Goal: Task Accomplishment & Management: Use online tool/utility

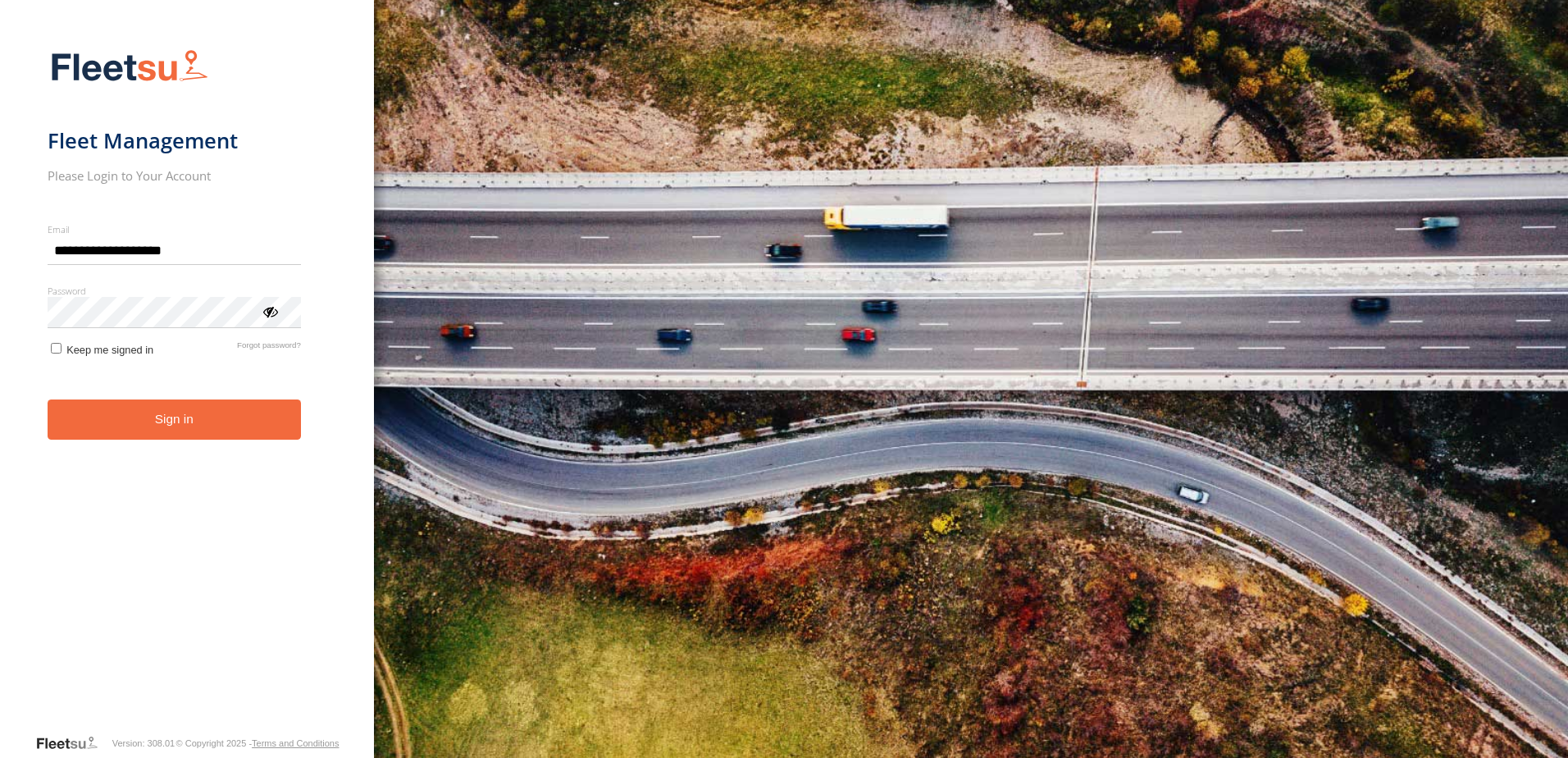
click at [197, 415] on button "Sign in" at bounding box center [174, 420] width 253 height 41
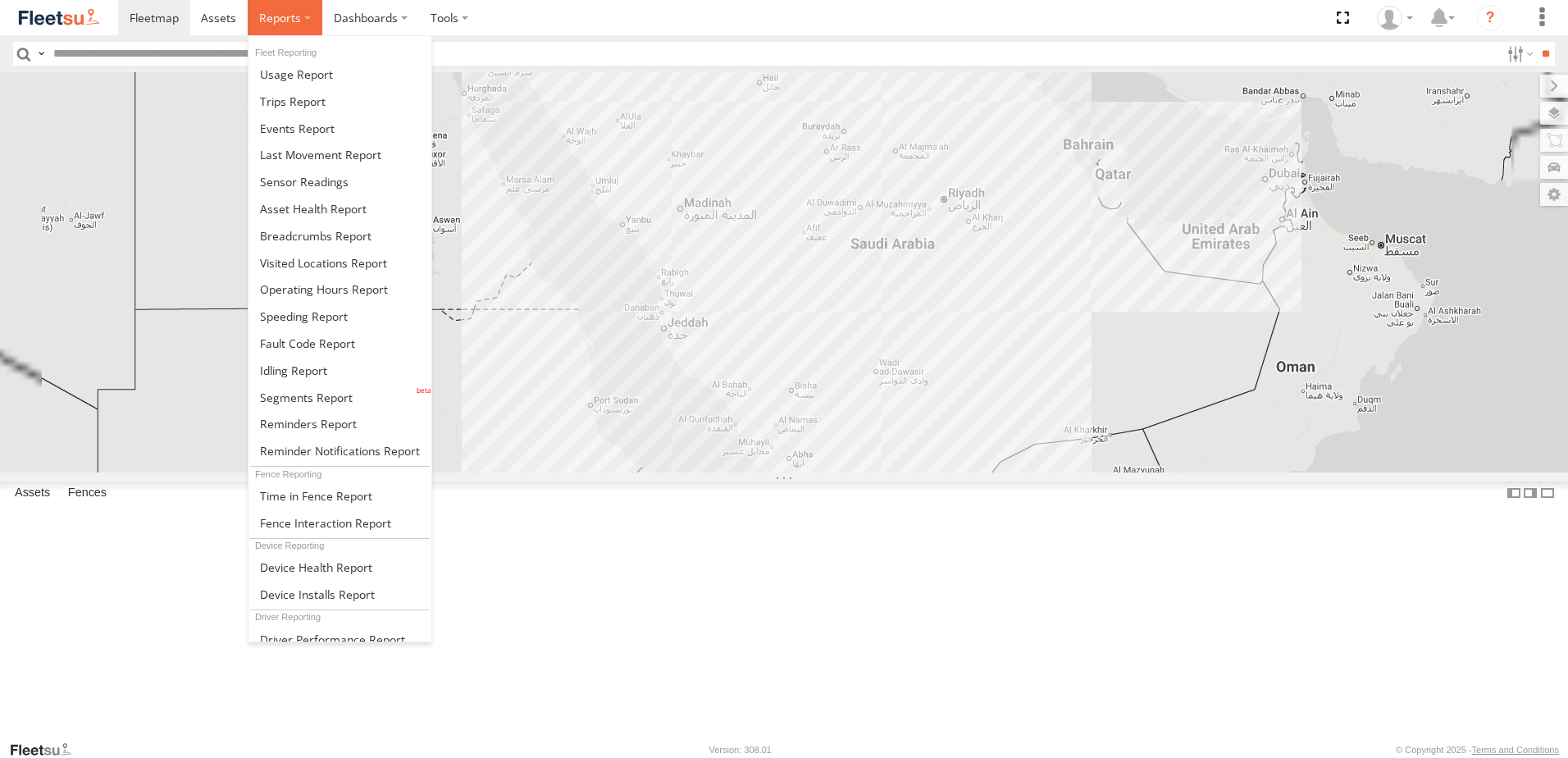
click at [283, 22] on span at bounding box center [280, 17] width 42 height 16
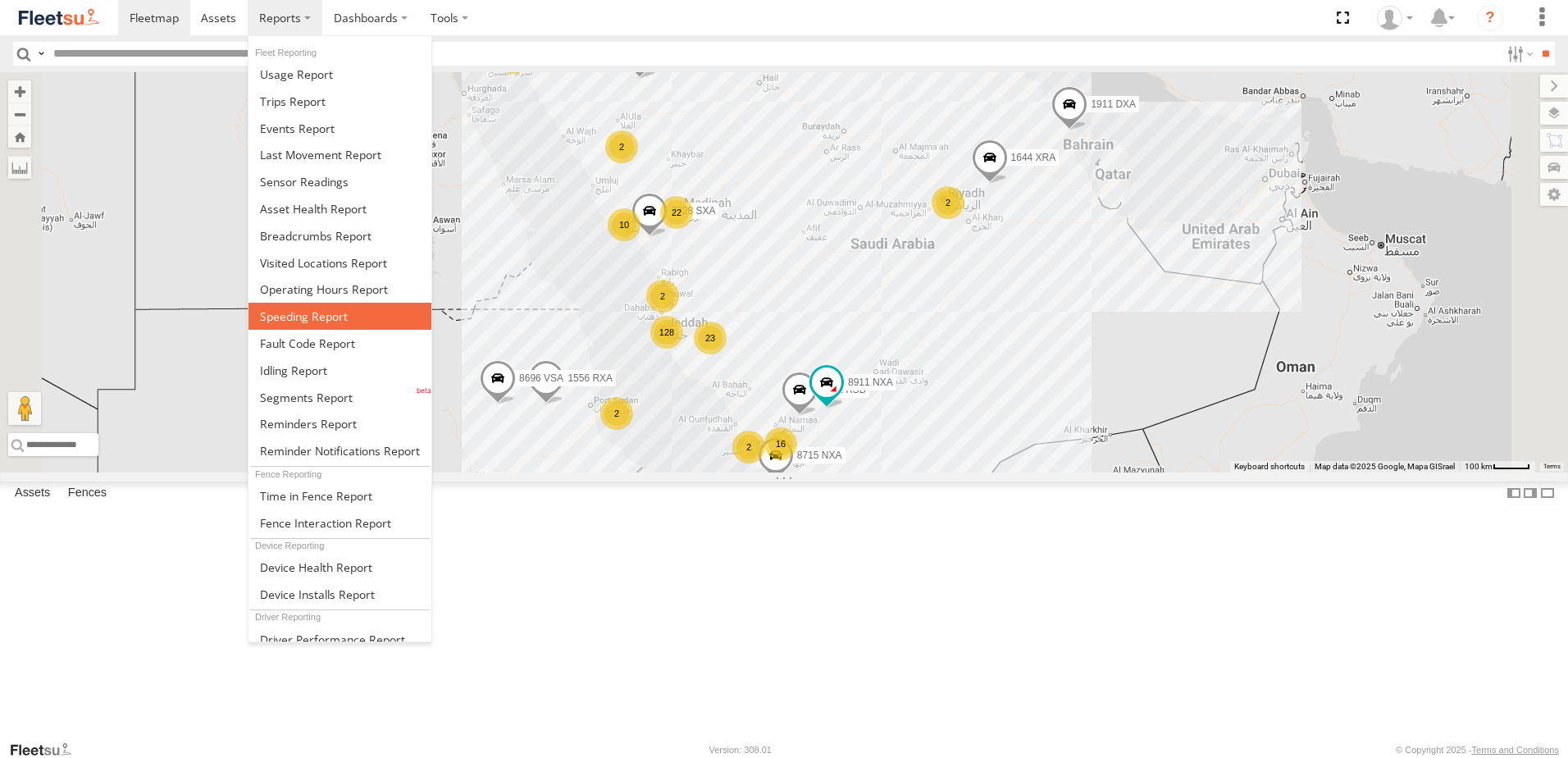
click at [332, 305] on link at bounding box center [340, 316] width 183 height 27
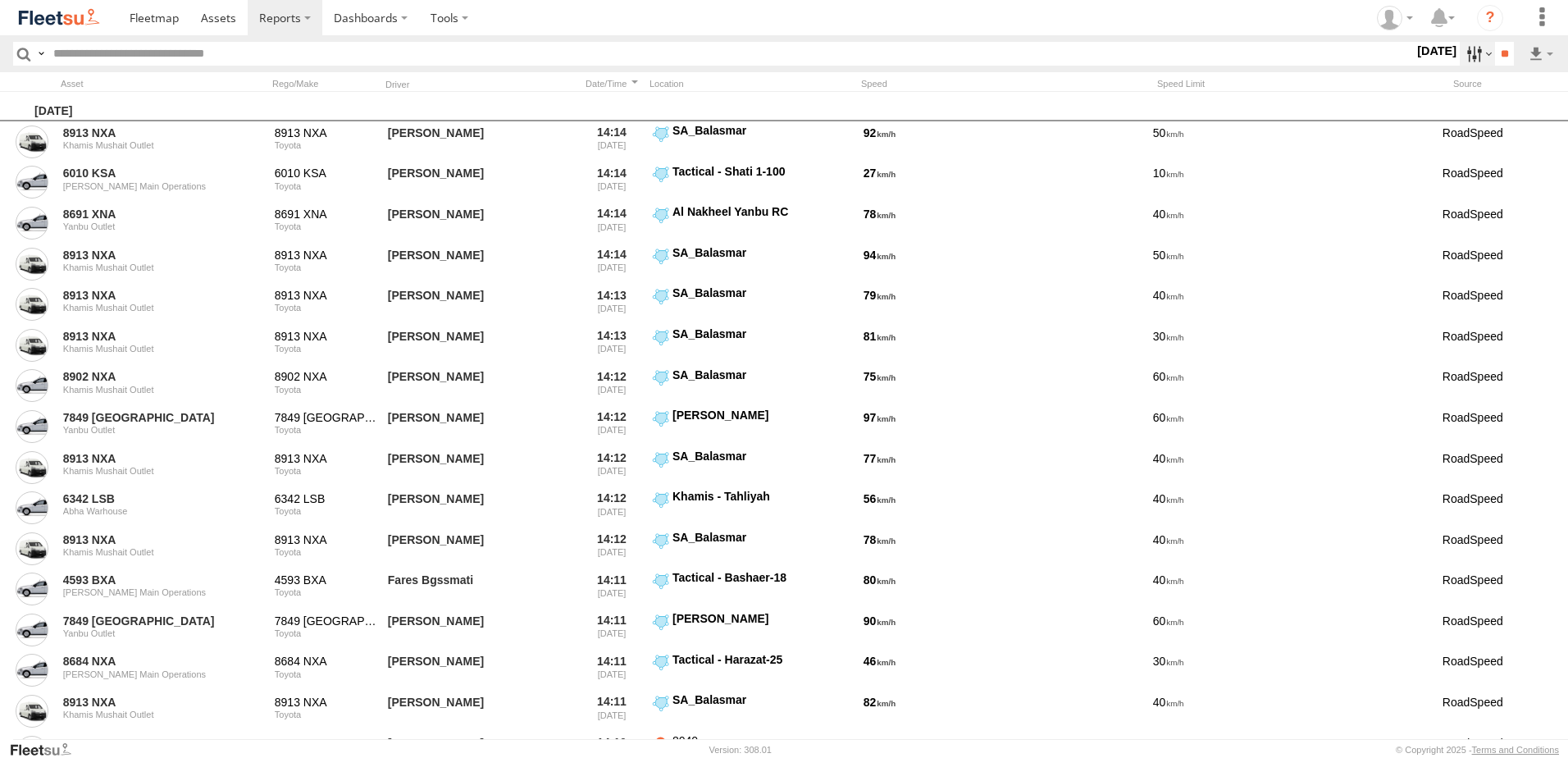
click at [1480, 50] on label at bounding box center [1477, 54] width 36 height 24
click at [0, 0] on label at bounding box center [0, 0] width 0 height 0
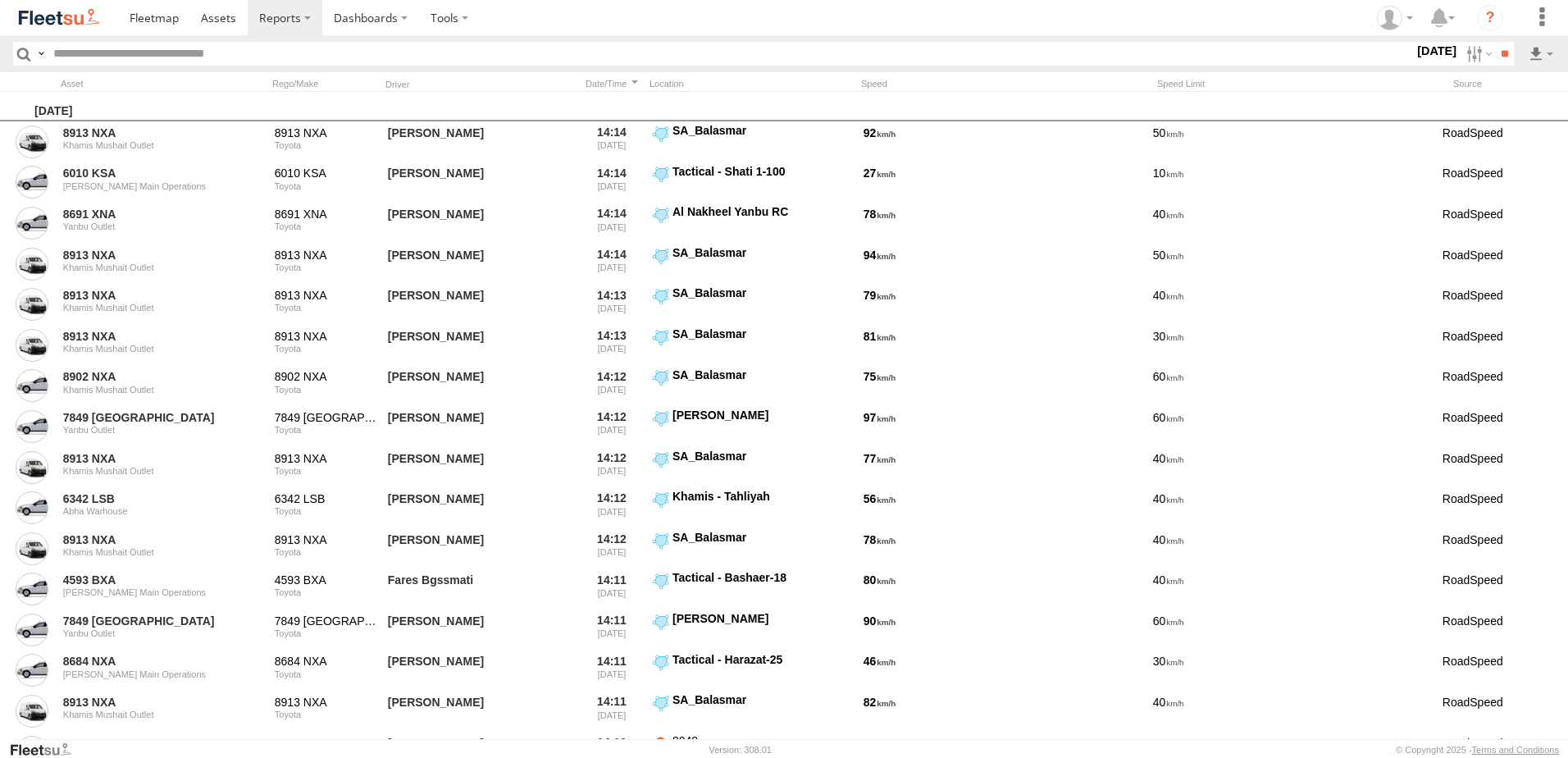
click at [0, 0] on label at bounding box center [0, 0] width 0 height 0
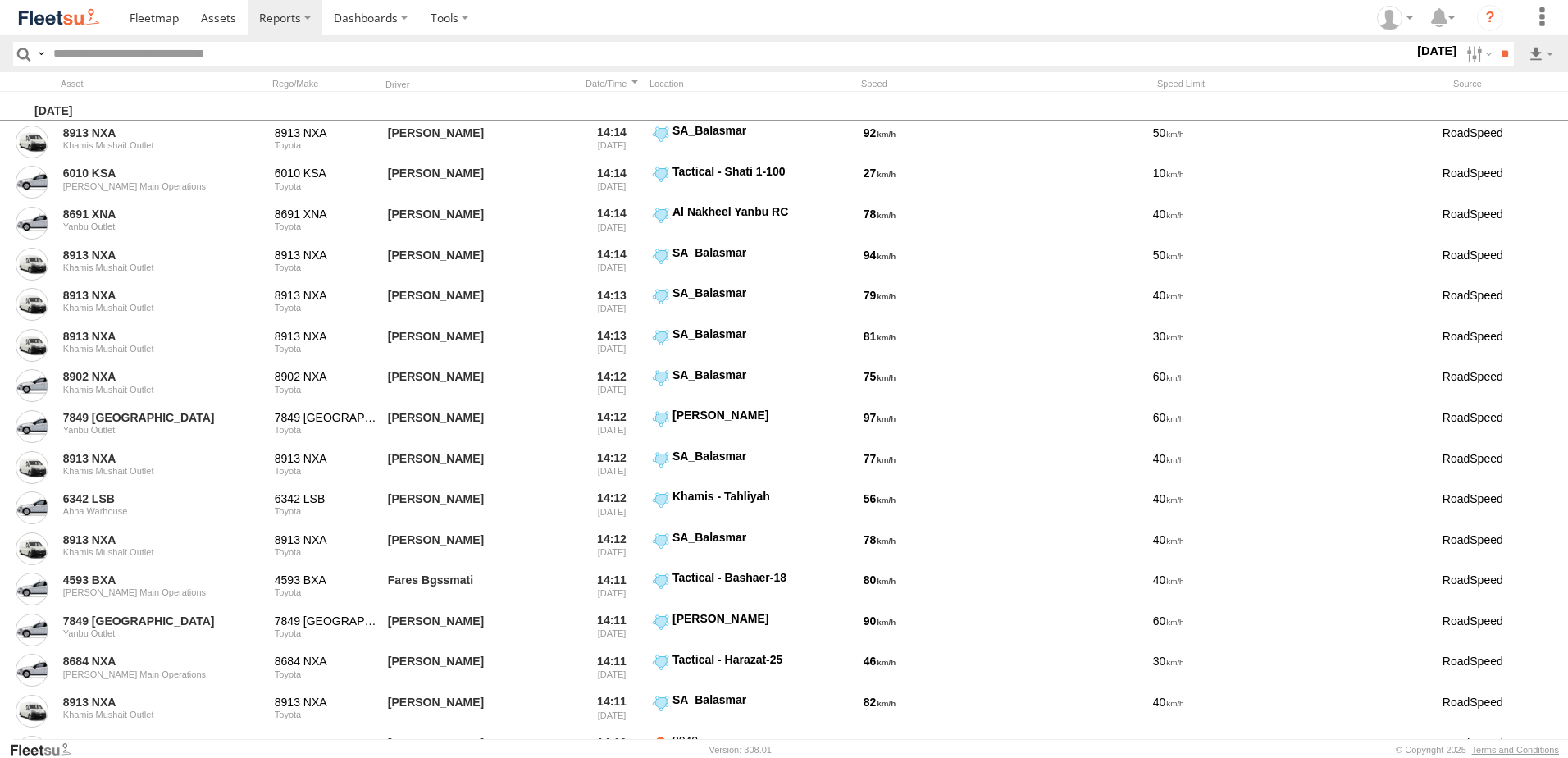
click at [0, 0] on label at bounding box center [0, 0] width 0 height 0
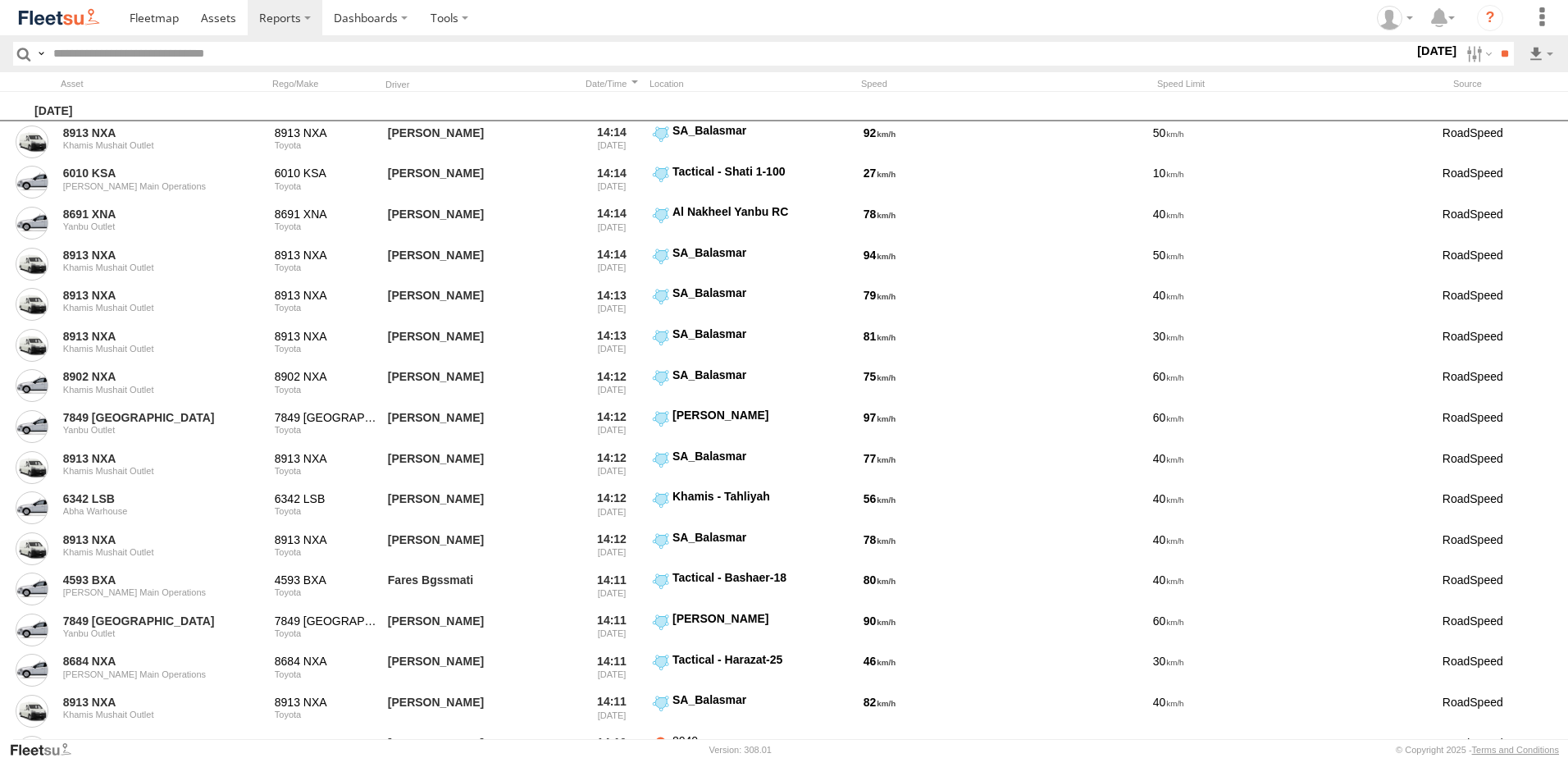
click at [0, 0] on label at bounding box center [0, 0] width 0 height 0
click at [0, 0] on label "Close" at bounding box center [0, 0] width 0 height 0
click at [0, 0] on label at bounding box center [0, 0] width 0 height 0
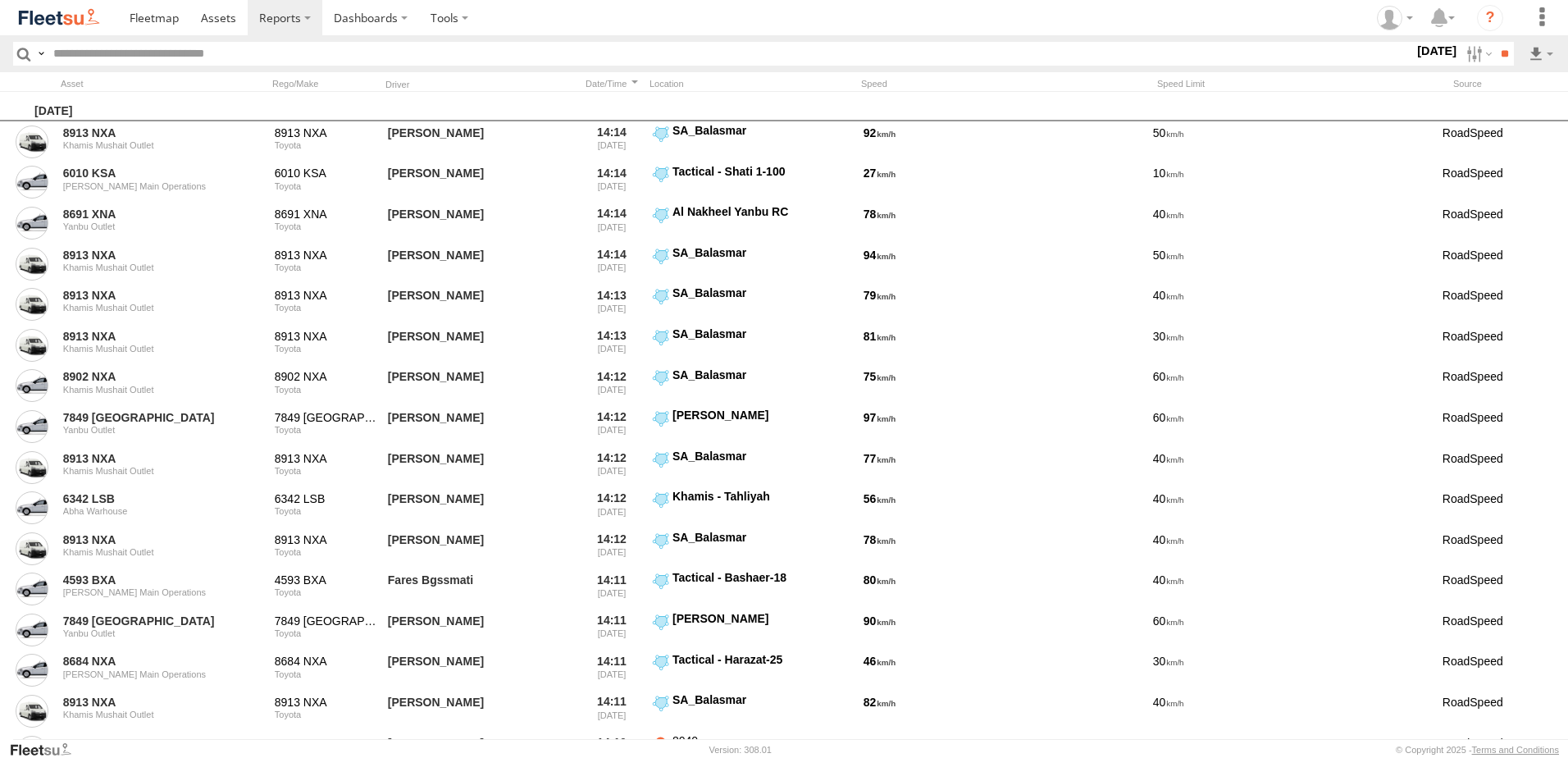
click at [0, 0] on label at bounding box center [0, 0] width 0 height 0
click at [1503, 56] on input "**" at bounding box center [1504, 54] width 19 height 24
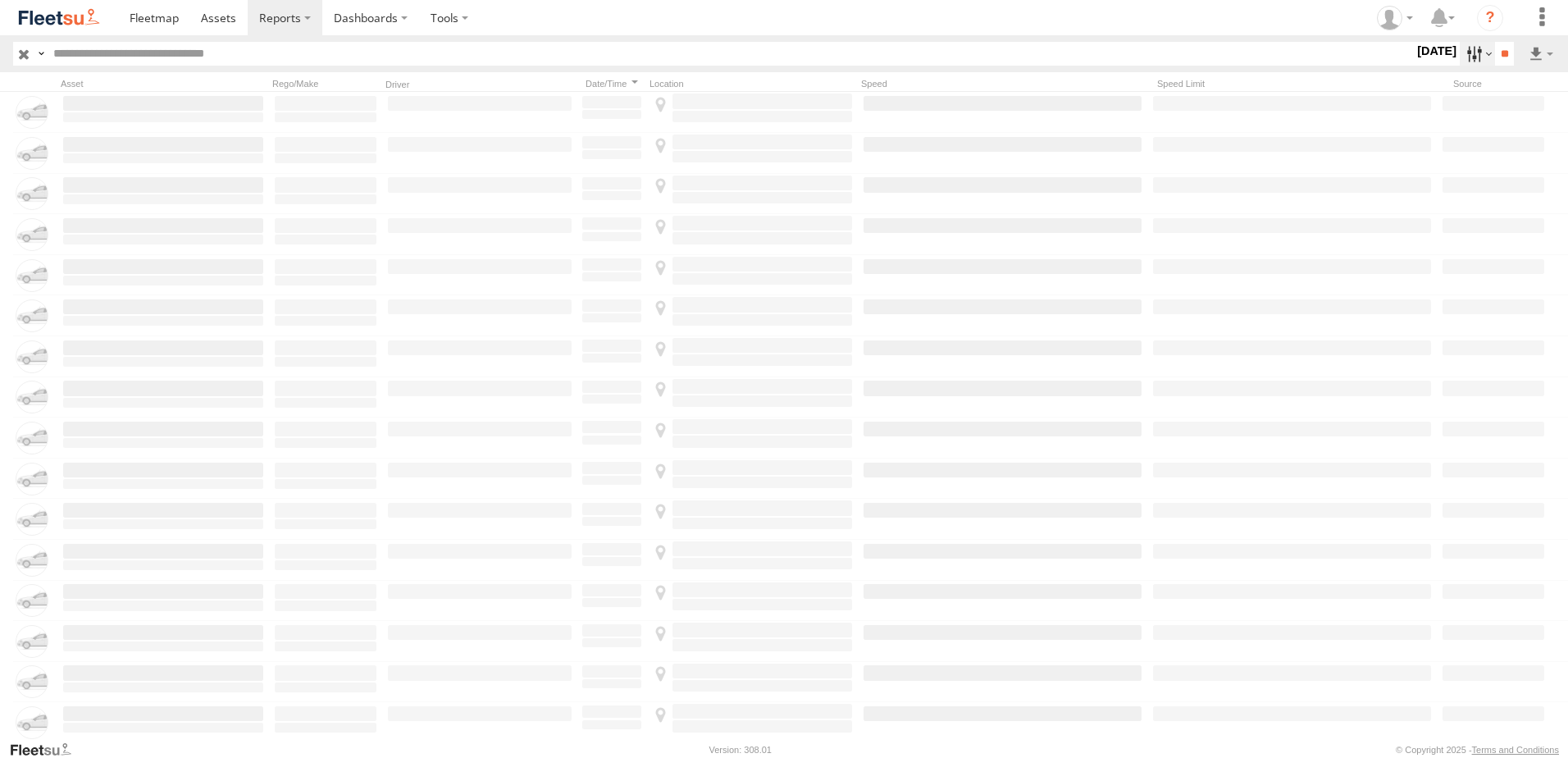
click at [1465, 56] on label at bounding box center [1477, 54] width 36 height 24
click at [0, 0] on label at bounding box center [0, 0] width 0 height 0
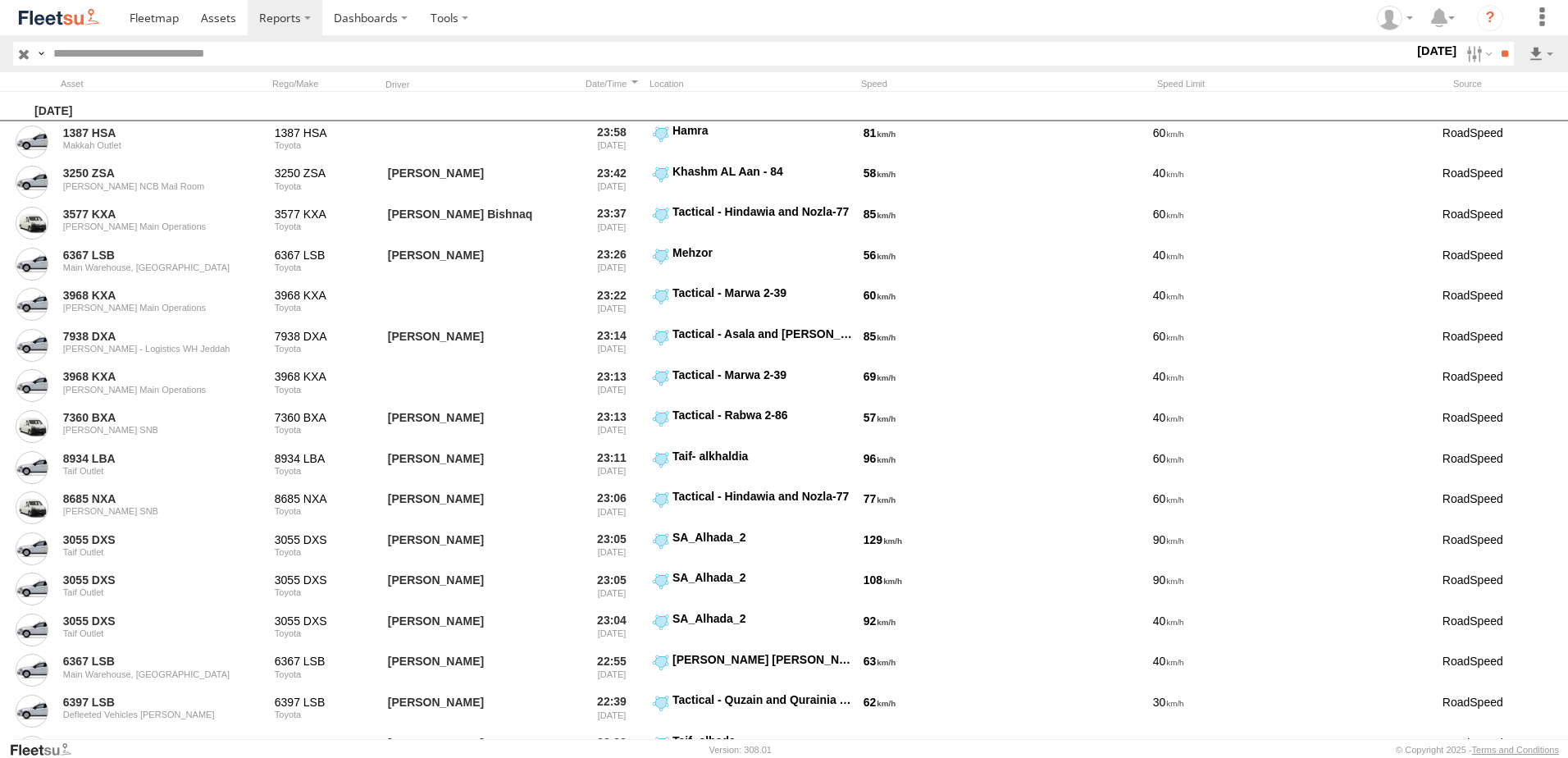
click at [0, 0] on label at bounding box center [0, 0] width 0 height 0
click at [1502, 55] on input "**" at bounding box center [1504, 54] width 19 height 24
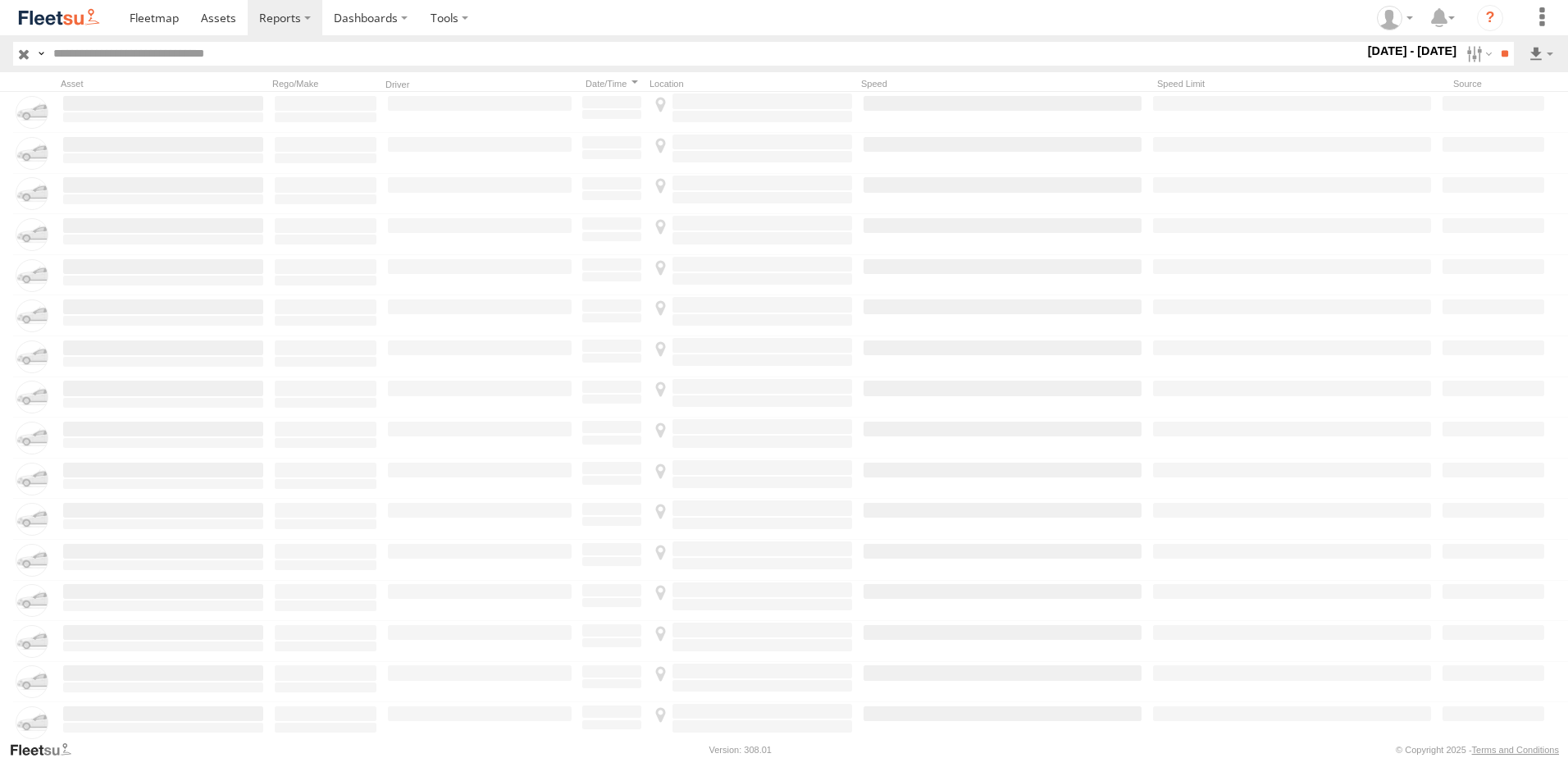
click at [0, 0] on div "Close" at bounding box center [0, 0] width 0 height 0
click at [0, 0] on label "Close" at bounding box center [0, 0] width 0 height 0
